Goal: Transaction & Acquisition: Purchase product/service

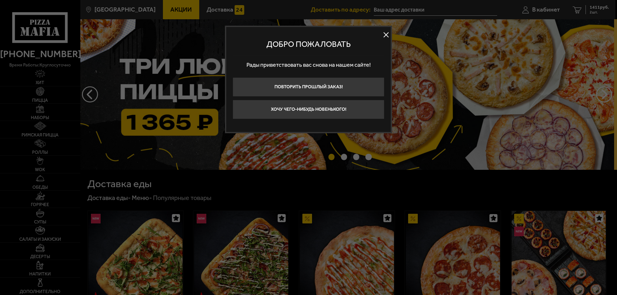
type input "[STREET_ADDRESS]"
click at [53, 115] on div at bounding box center [308, 147] width 617 height 295
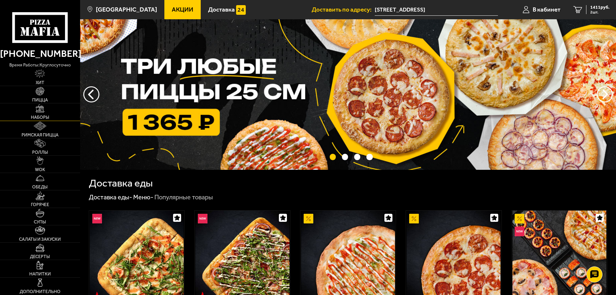
click at [52, 113] on link "Наборы" at bounding box center [40, 112] width 80 height 17
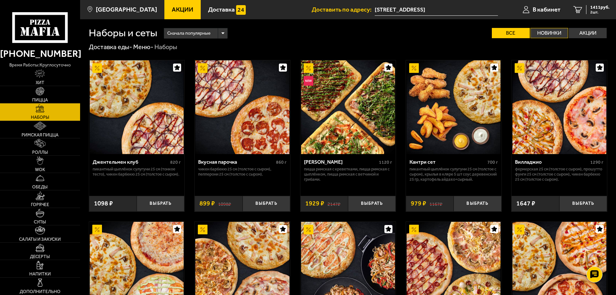
click at [539, 35] on label "Новинки" at bounding box center [549, 33] width 38 height 10
click at [0, 0] on input "Новинки" at bounding box center [0, 0] width 0 height 0
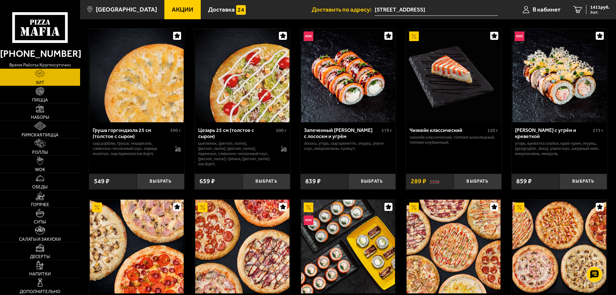
scroll to position [140, 0]
